Goal: Feedback & Contribution: Leave review/rating

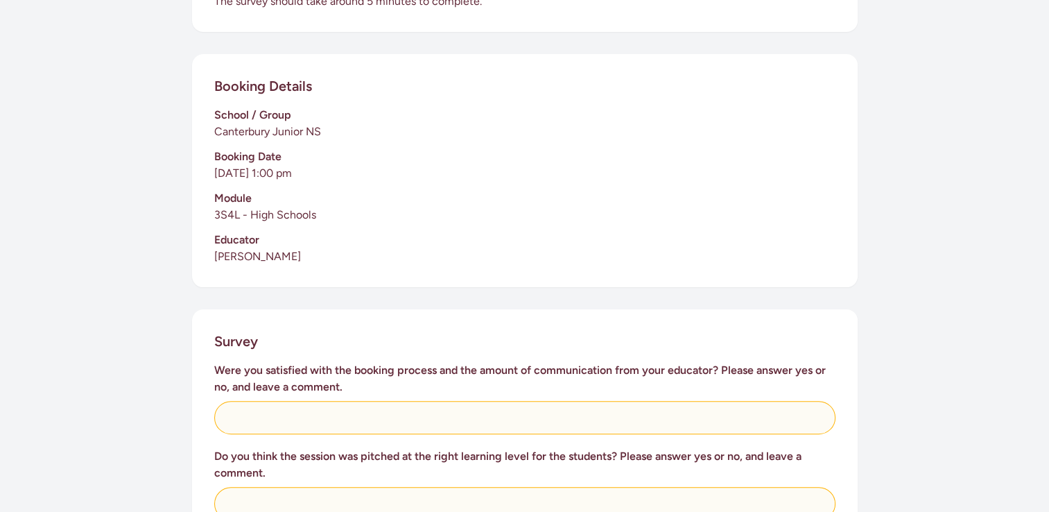
scroll to position [277, 0]
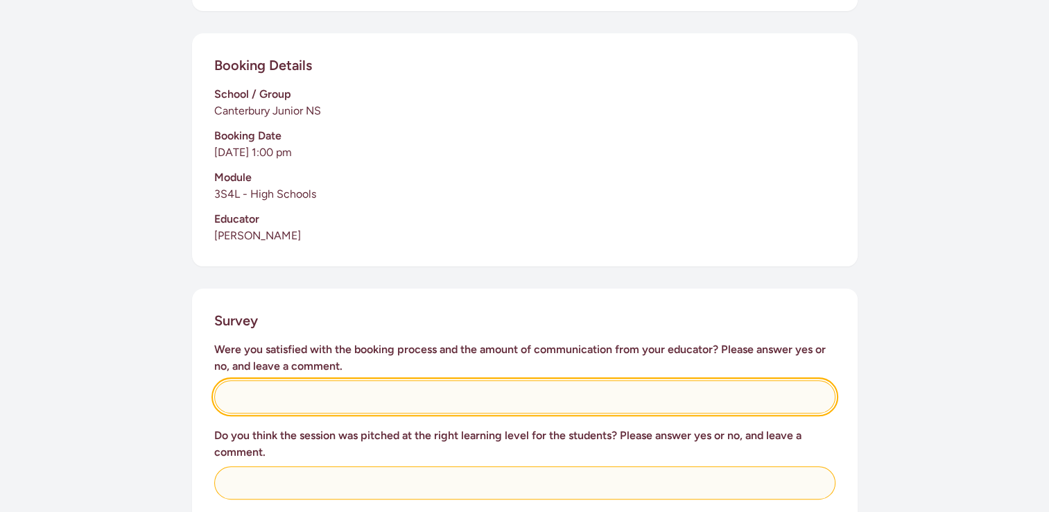
click at [415, 399] on input "text" at bounding box center [524, 396] width 621 height 33
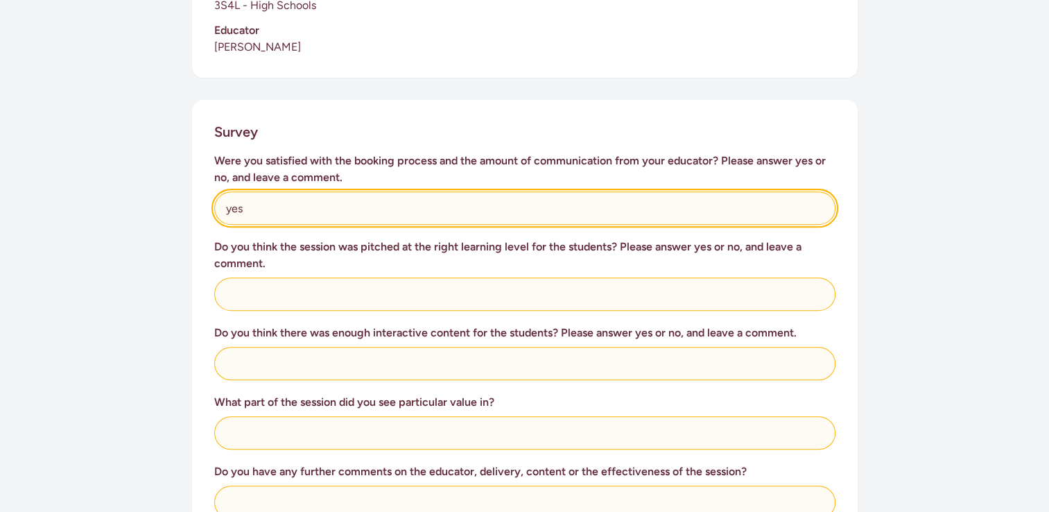
scroll to position [471, 0]
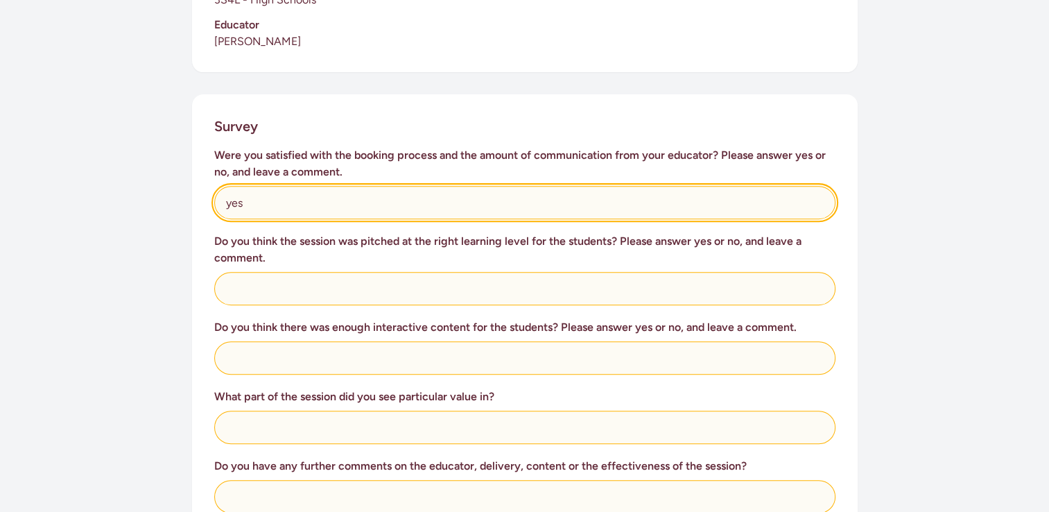
type input "yes"
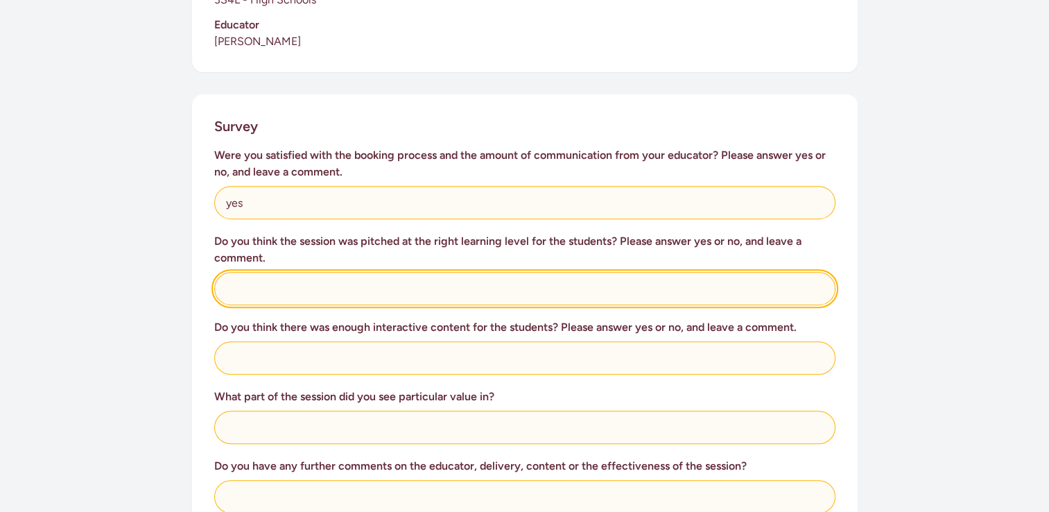
click at [239, 293] on input "text" at bounding box center [524, 288] width 621 height 33
type input "yes"
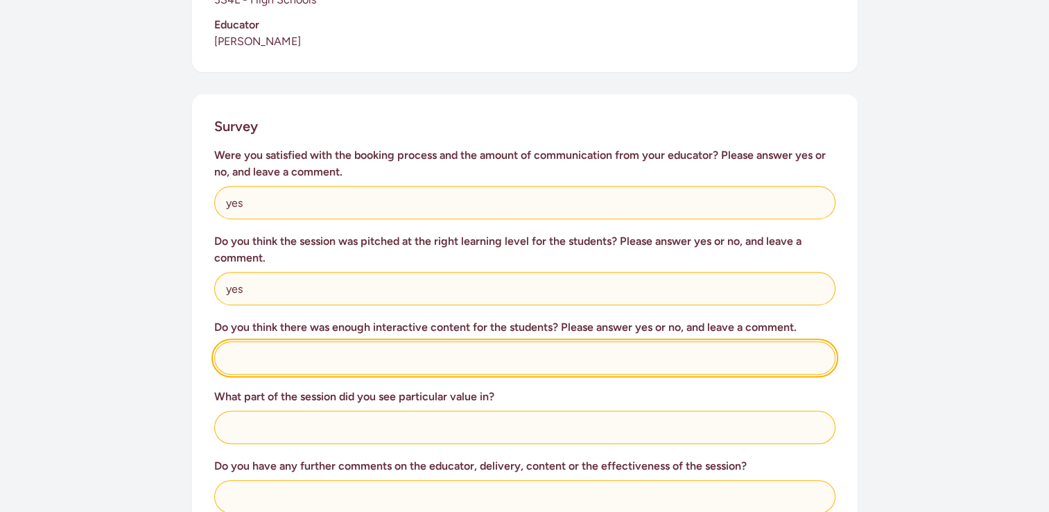
click at [513, 362] on input "text" at bounding box center [524, 357] width 621 height 33
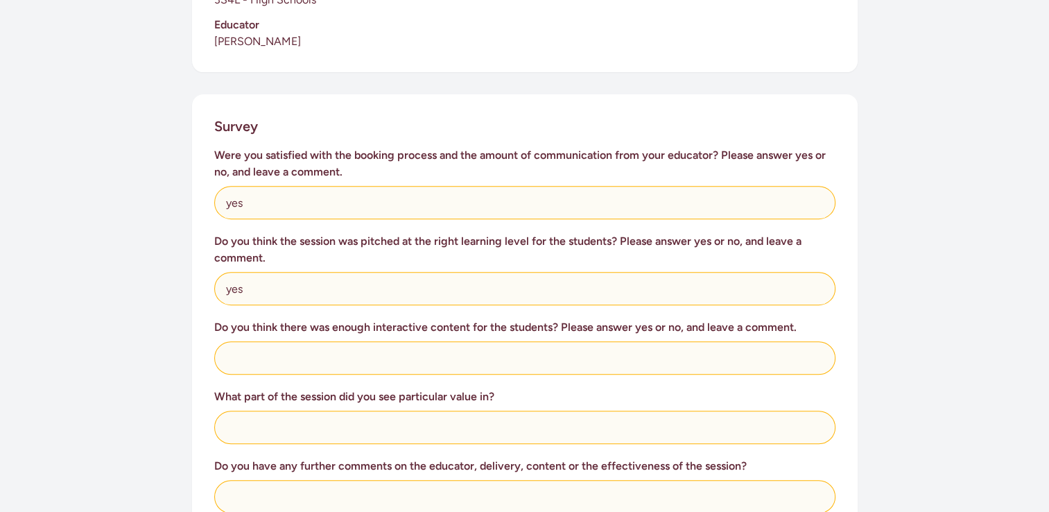
click at [841, 323] on div "Survey Were you satisfied with the booking process and the amount of communicat…" at bounding box center [524, 483] width 665 height 778
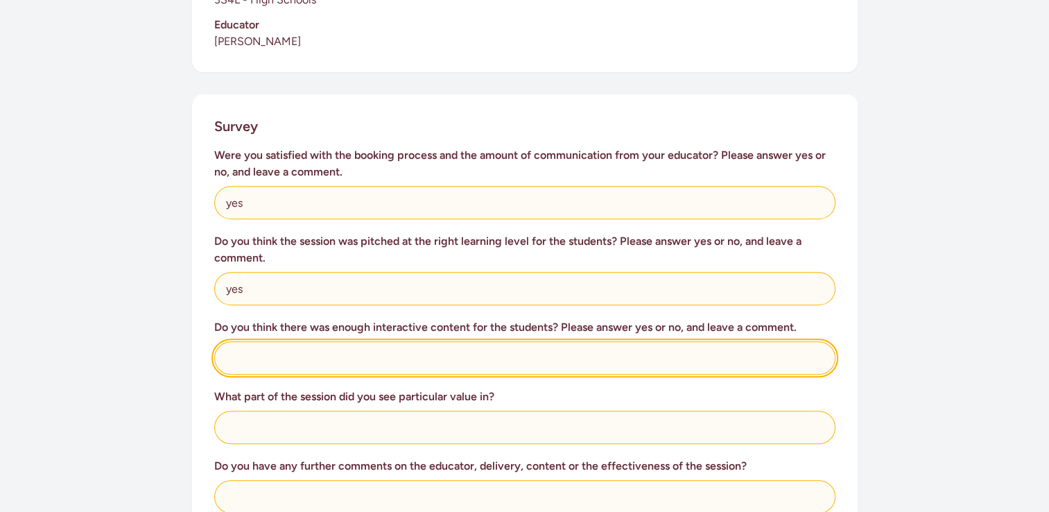
click at [297, 365] on input "text" at bounding box center [524, 357] width 621 height 33
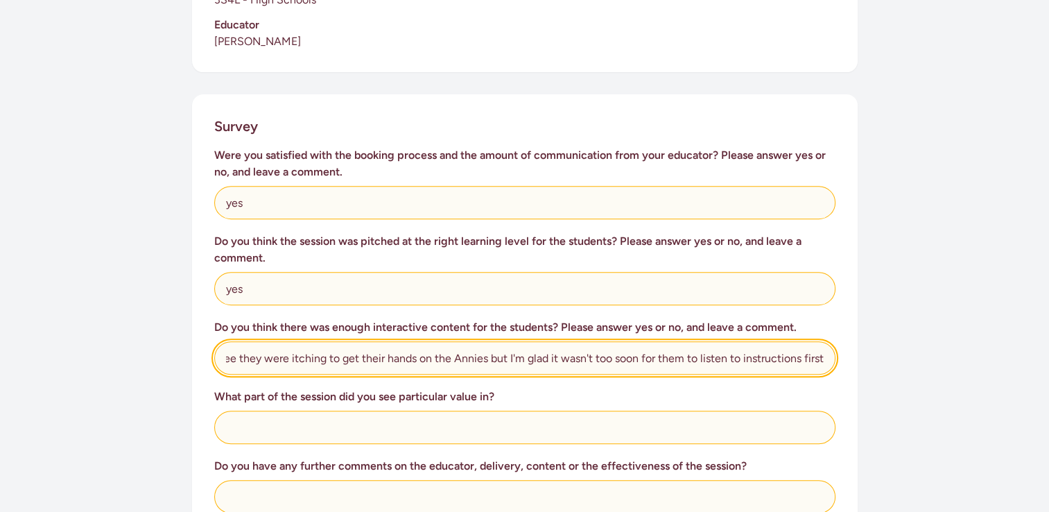
scroll to position [0, 68]
type input "yes, I could see they were itching to get their hands on the Annies but I'm gla…"
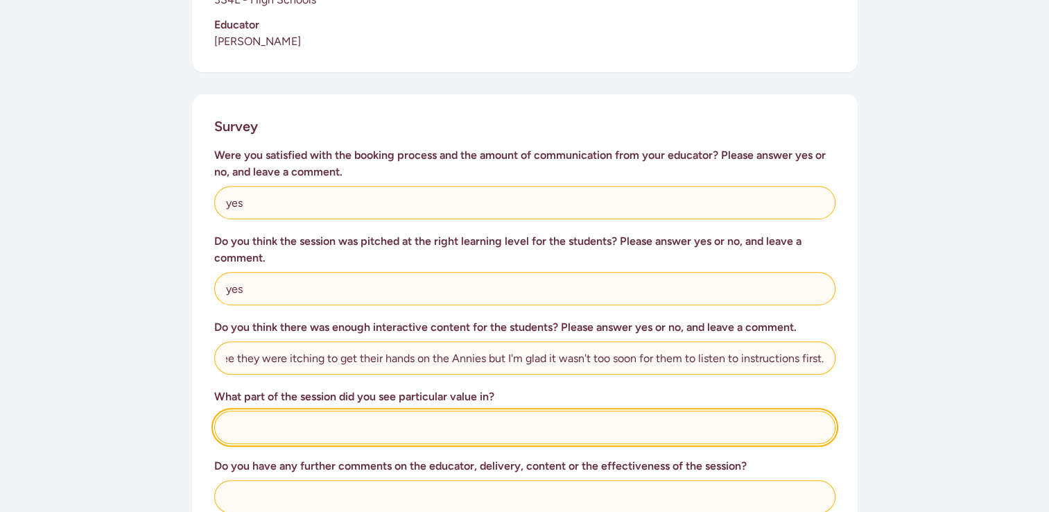
scroll to position [0, 0]
click at [263, 426] on input "text" at bounding box center [524, 426] width 621 height 33
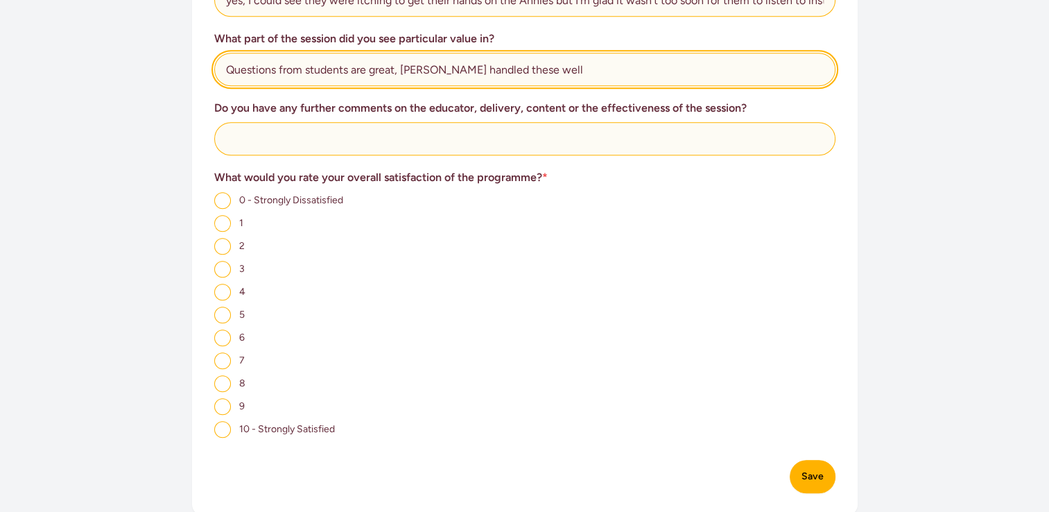
scroll to position [832, 0]
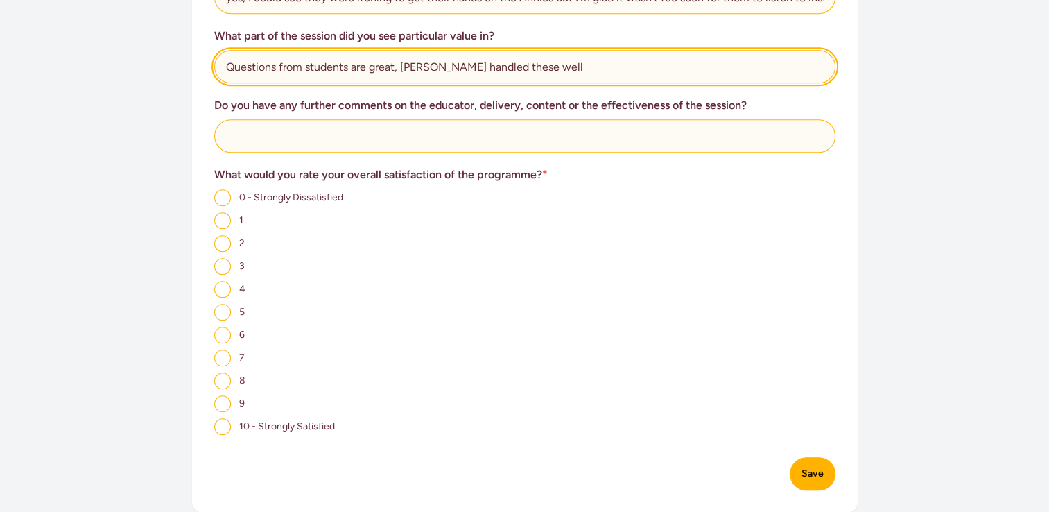
type input "Questions from students are great, Nikki handled these well"
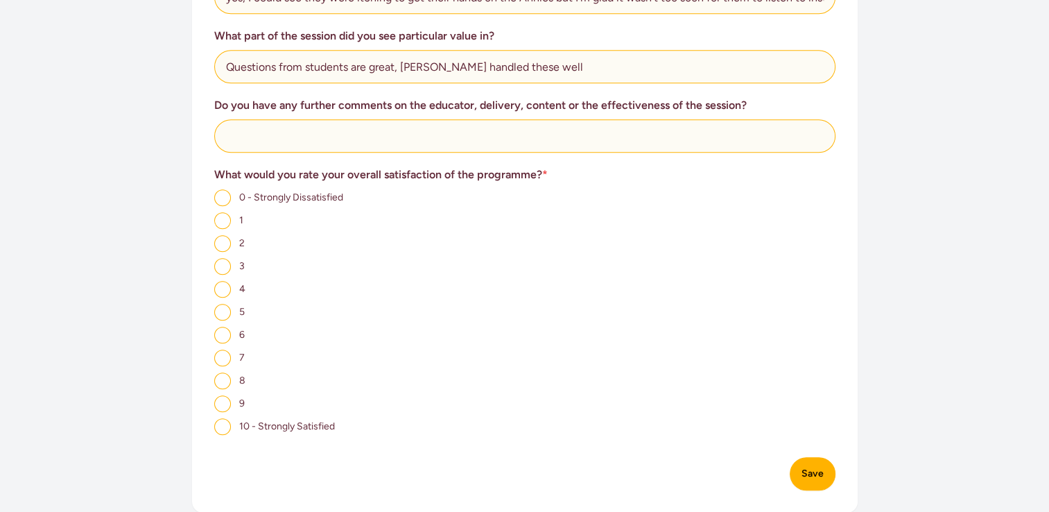
click at [225, 428] on input "10 - Strongly Satisfied" at bounding box center [222, 426] width 17 height 17
radio input "true"
click at [805, 480] on button "Save" at bounding box center [812, 473] width 46 height 33
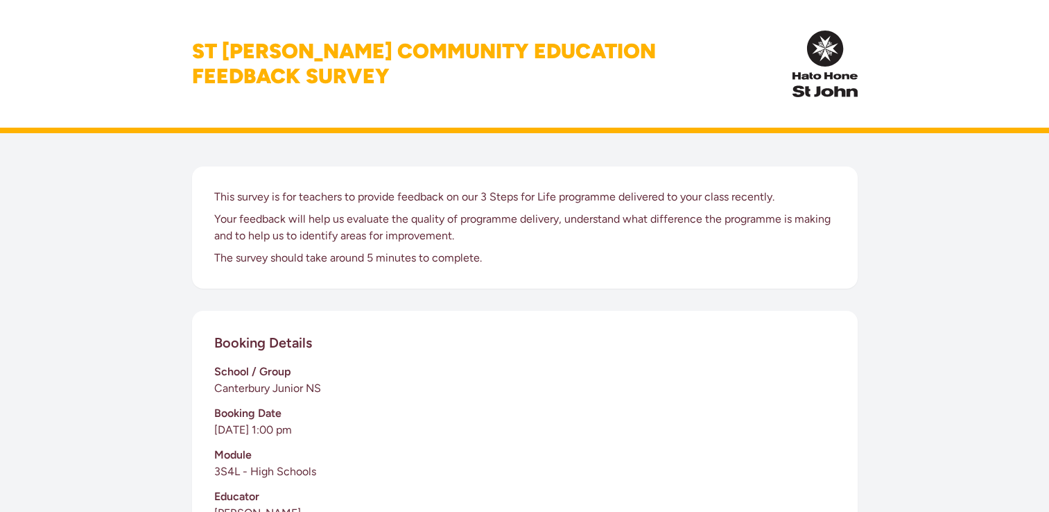
scroll to position [112, 0]
